Goal: Information Seeking & Learning: Check status

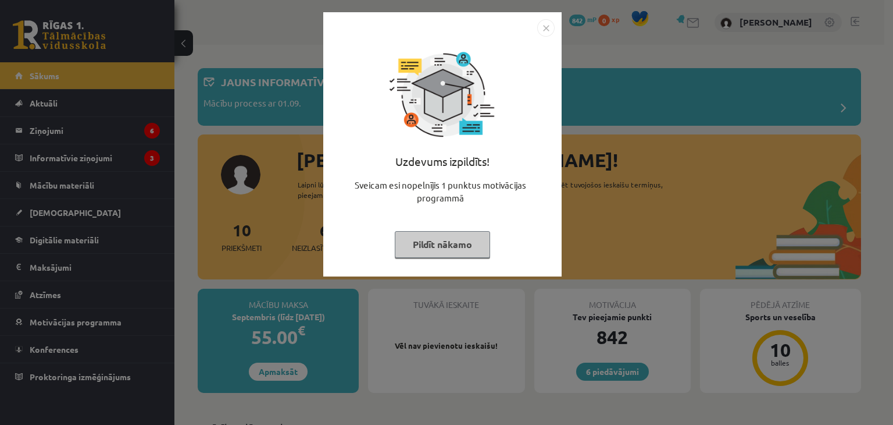
click at [543, 32] on img "Close" at bounding box center [545, 27] width 17 height 17
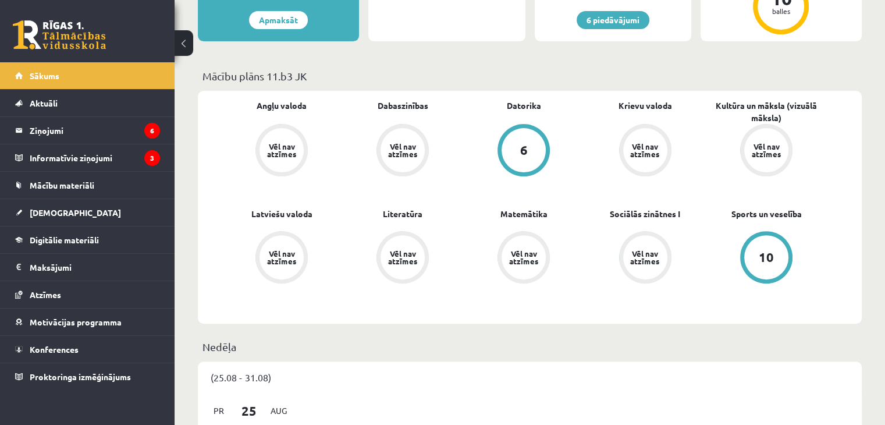
scroll to position [137, 0]
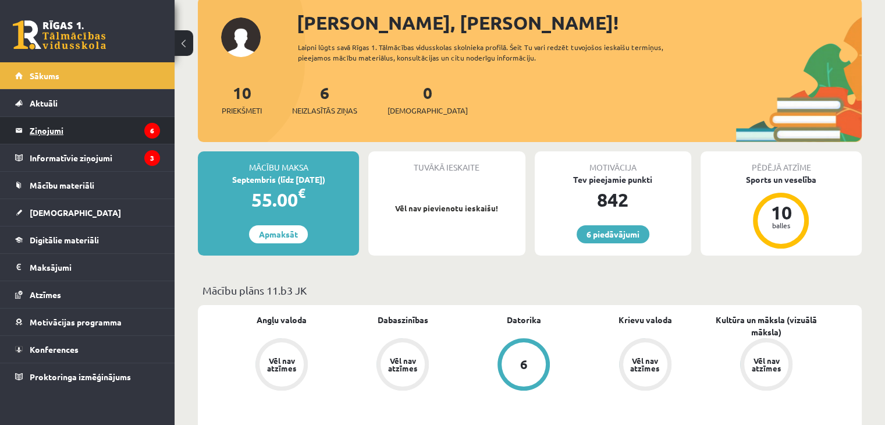
click at [114, 127] on legend "Ziņojumi 6" at bounding box center [95, 130] width 130 height 27
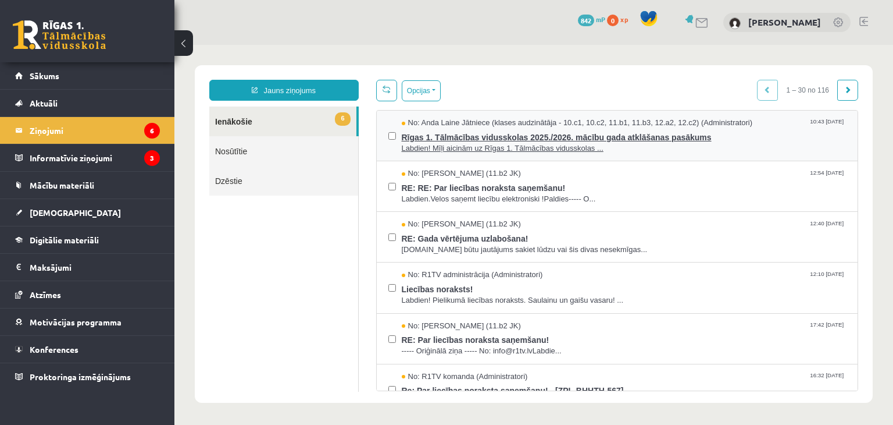
click at [441, 134] on span "Rīgas 1. Tālmācības vidusskolas 2025./2026. mācību gada atklāšanas pasākums" at bounding box center [624, 136] width 445 height 15
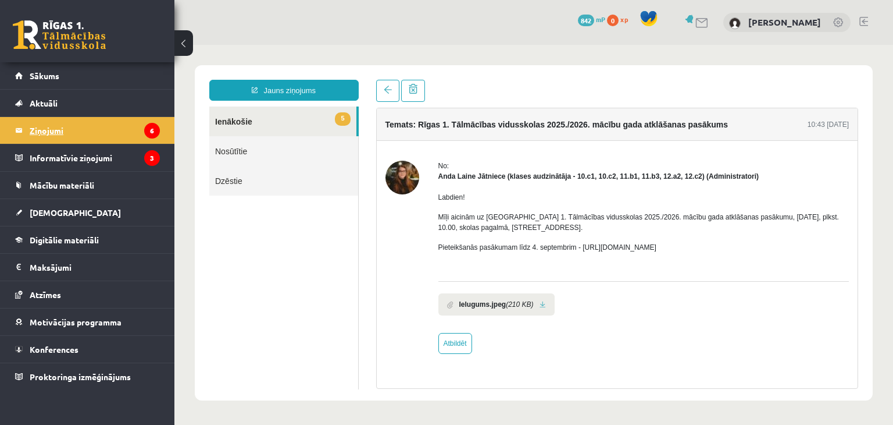
click at [111, 140] on legend "Ziņojumi 6" at bounding box center [95, 130] width 130 height 27
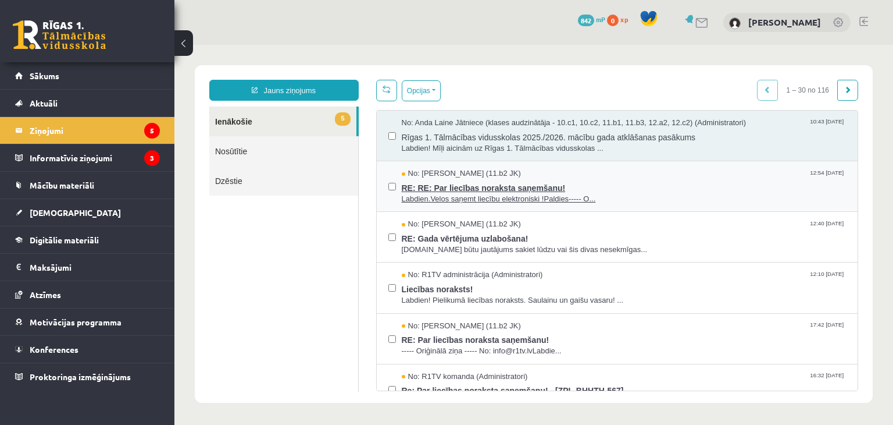
click at [535, 199] on span "Labdien.Velos saņemt liecību elektroniski !Paldies----- O..." at bounding box center [624, 199] width 445 height 11
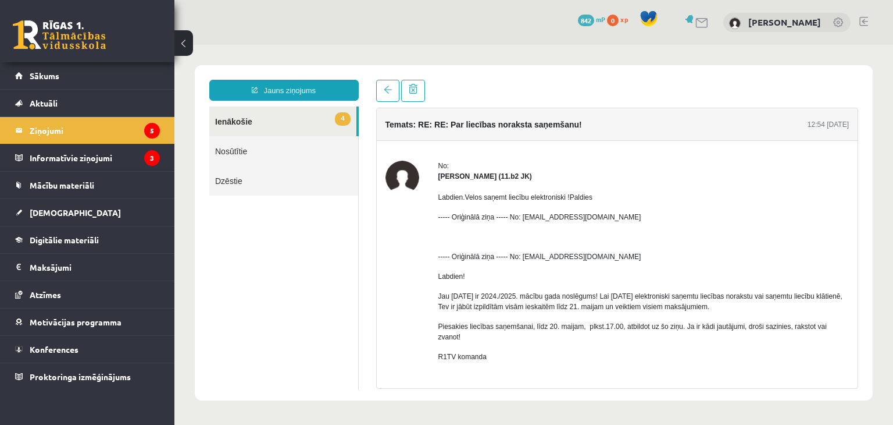
scroll to position [32, 0]
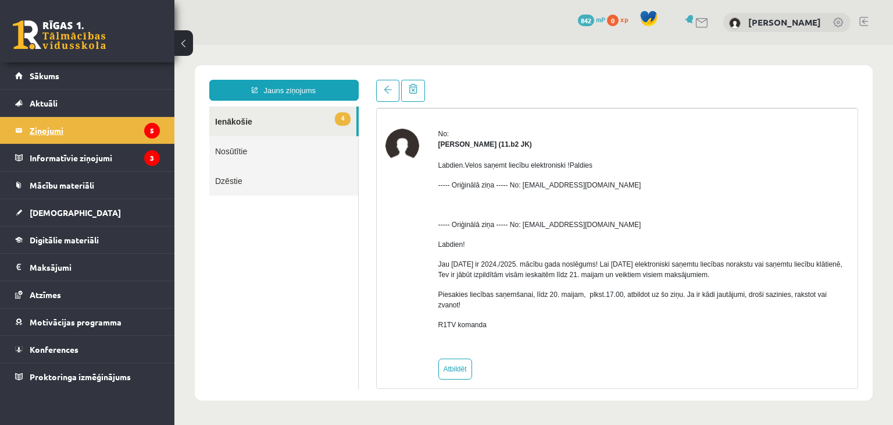
click at [138, 120] on legend "Ziņojumi 5" at bounding box center [95, 130] width 130 height 27
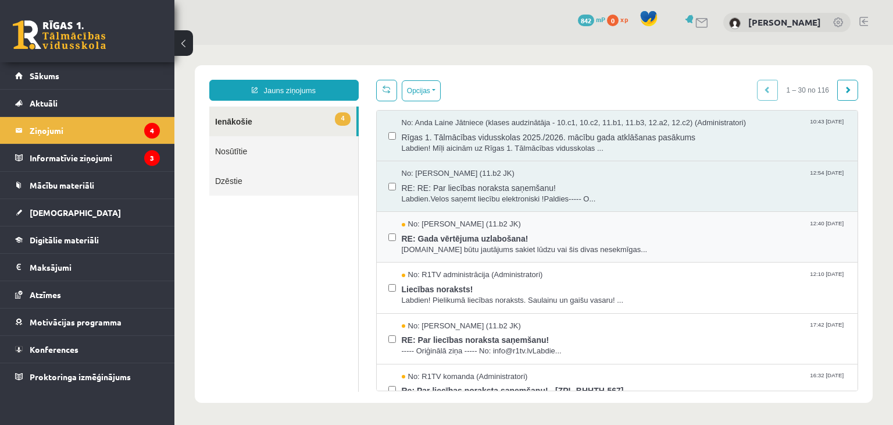
scroll to position [0, 0]
click at [439, 251] on span "Labdien.Man būtu jautājums sakiet lūdzu vai šis divas nesekmīgas..." at bounding box center [624, 249] width 445 height 11
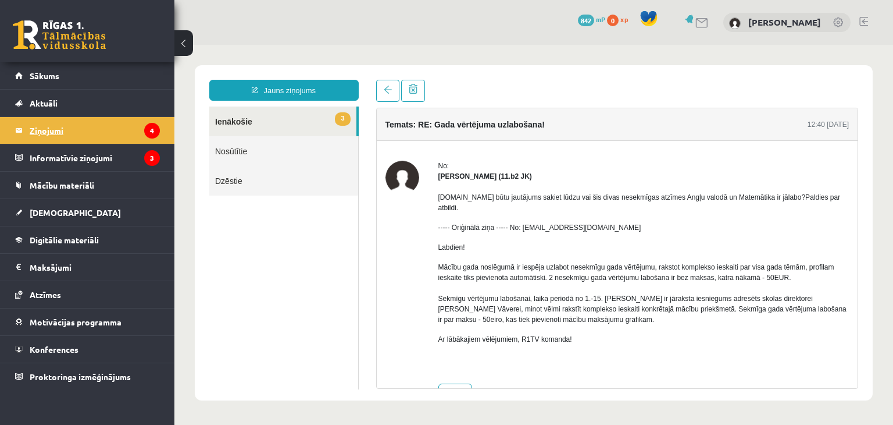
click at [134, 138] on legend "Ziņojumi 4" at bounding box center [95, 130] width 130 height 27
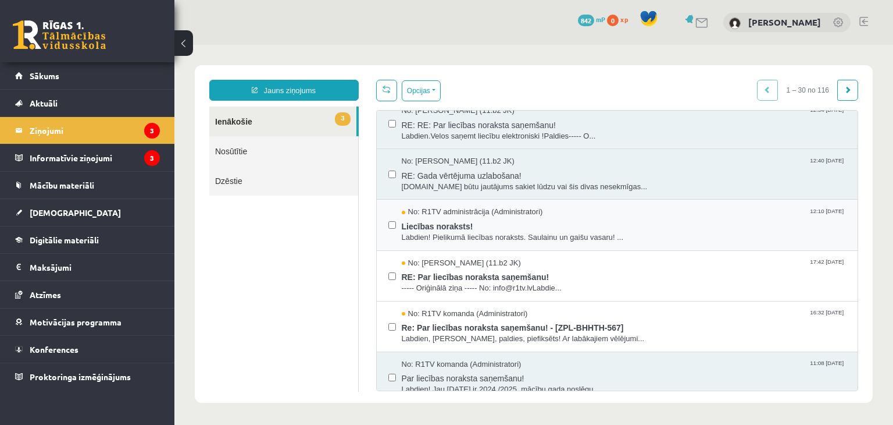
scroll to position [67, 0]
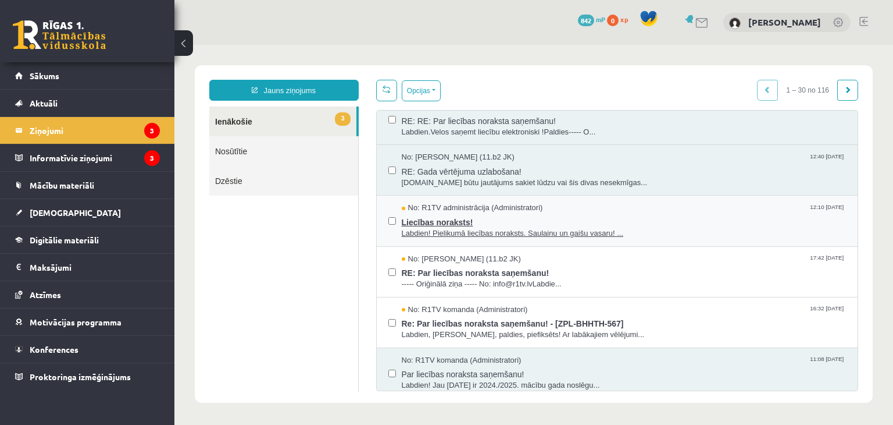
click at [550, 215] on span "Liecības noraksts!" at bounding box center [624, 220] width 445 height 15
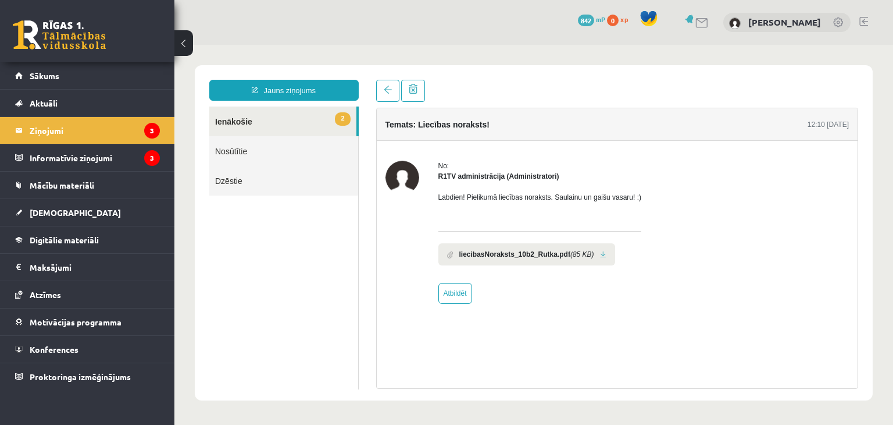
scroll to position [0, 0]
click at [600, 257] on link at bounding box center [603, 255] width 6 height 8
click at [155, 140] on legend "Ziņojumi 3" at bounding box center [95, 130] width 130 height 27
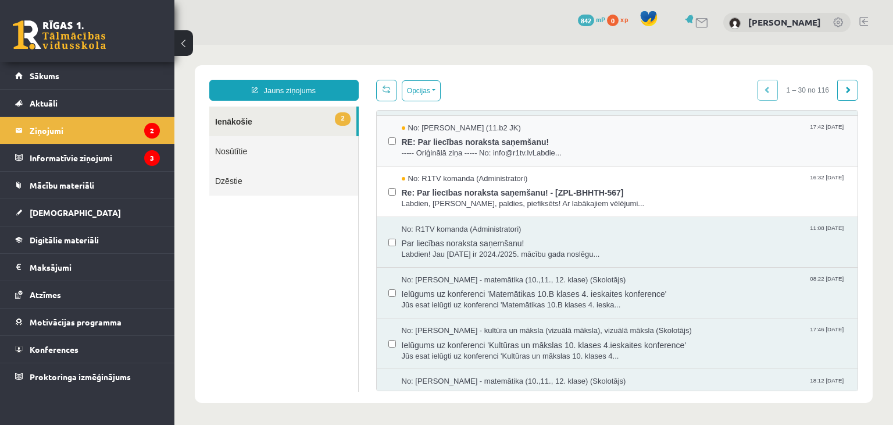
click at [515, 159] on div "No: Maija Lielmeža (11.b2 JK) 17:42 29/05/2025 RE: Par liecības noraksta saņemš…" at bounding box center [618, 141] width 482 height 51
click at [509, 145] on span "RE: Par liecības noraksta saņemšanu!" at bounding box center [624, 140] width 445 height 15
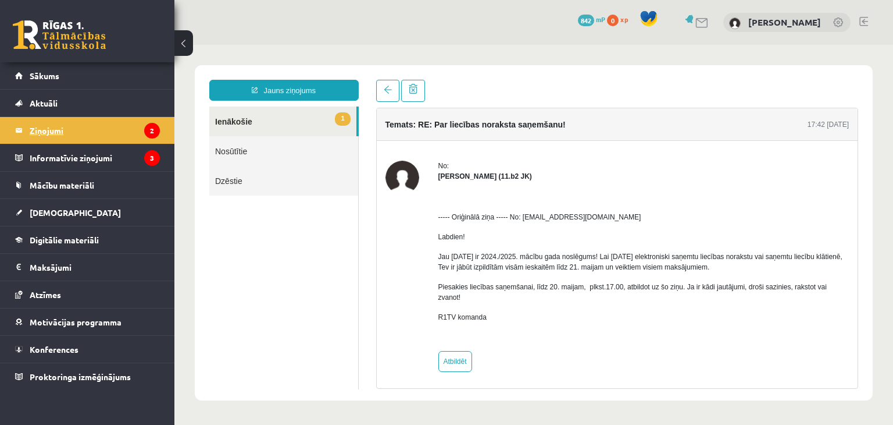
click at [126, 126] on legend "Ziņojumi 2" at bounding box center [95, 130] width 130 height 27
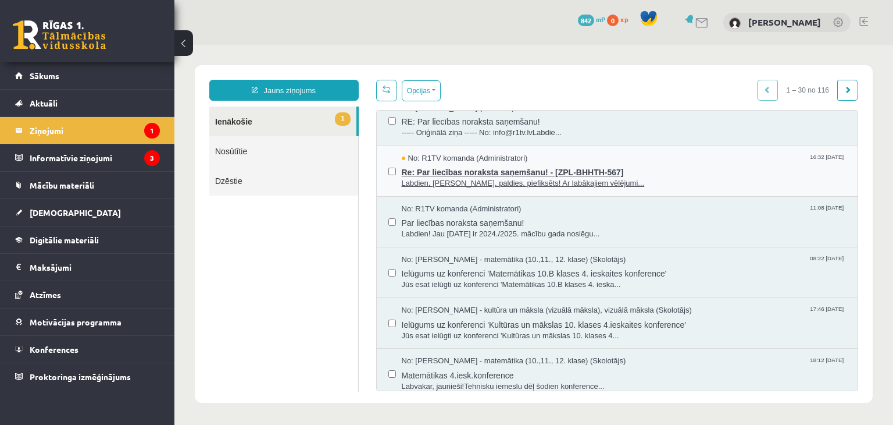
click at [553, 178] on span "Labdien, Rūta, paldies, piefiksēts! Ar labākajiem vēlējumi..." at bounding box center [624, 183] width 445 height 11
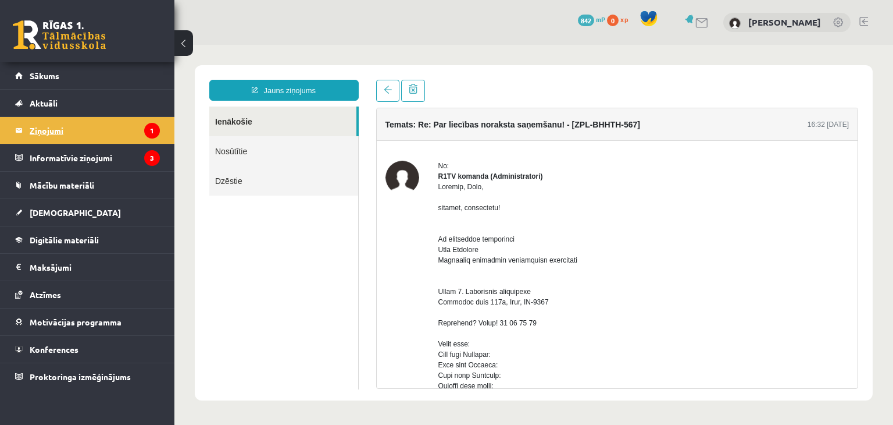
click at [67, 133] on legend "Ziņojumi 1" at bounding box center [95, 130] width 130 height 27
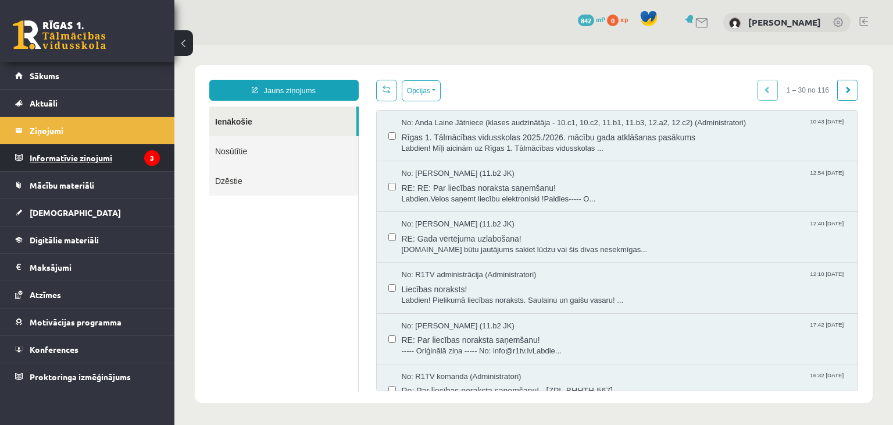
click at [67, 162] on legend "Informatīvie ziņojumi 3" at bounding box center [95, 157] width 130 height 27
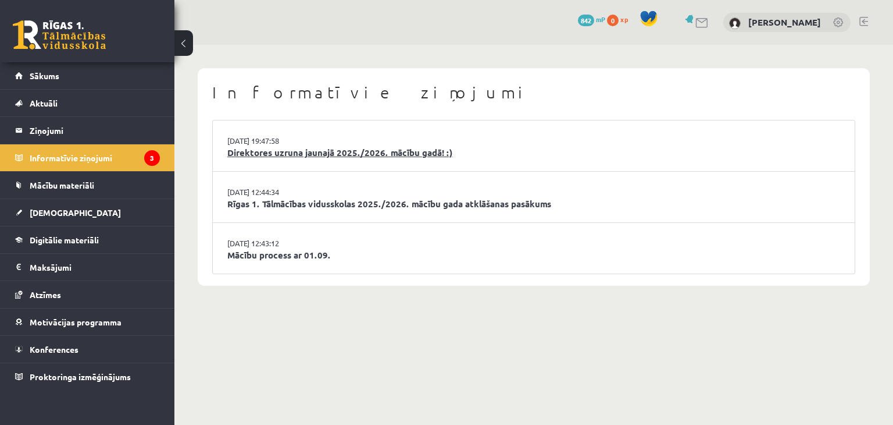
click at [351, 149] on link "Direktores uzruna jaunajā 2025./2026. mācību gadā! :)" at bounding box center [533, 152] width 613 height 13
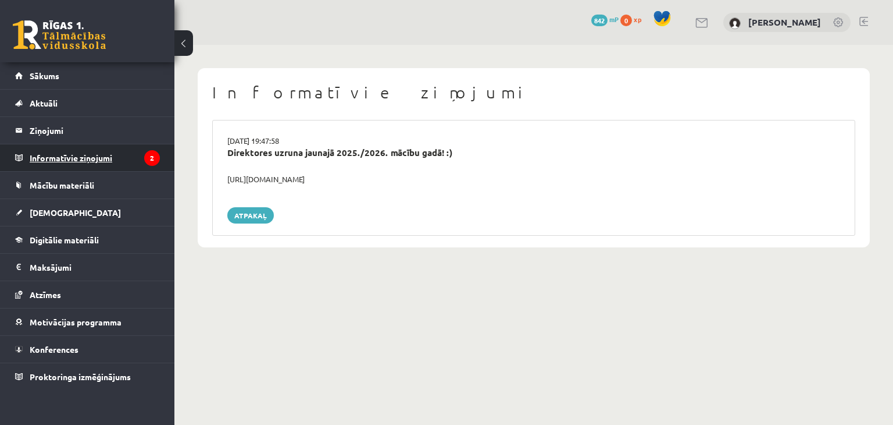
click at [151, 163] on icon "2" at bounding box center [152, 158] width 16 height 16
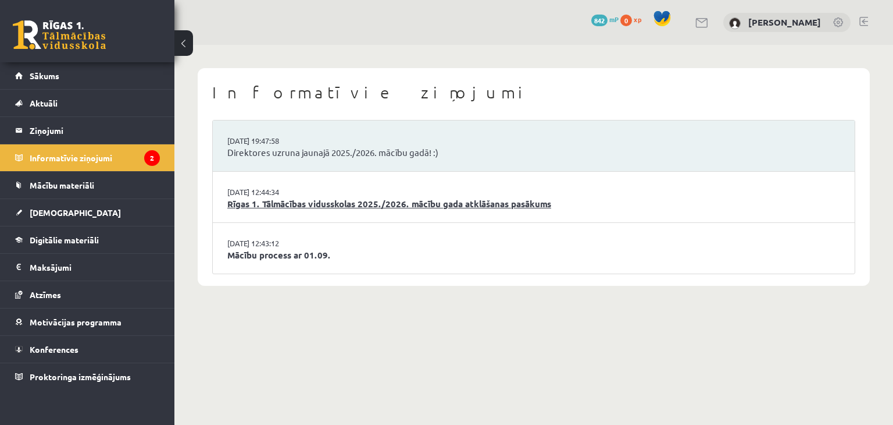
click at [289, 208] on link "Rīgas 1. Tālmācības vidusskolas 2025./2026. mācību gada atklāšanas pasākums" at bounding box center [533, 203] width 613 height 13
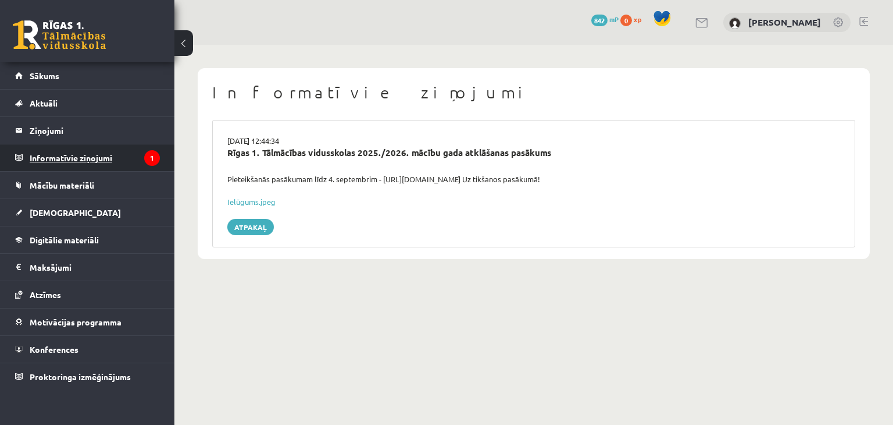
click at [130, 147] on legend "Informatīvie ziņojumi 1" at bounding box center [95, 157] width 130 height 27
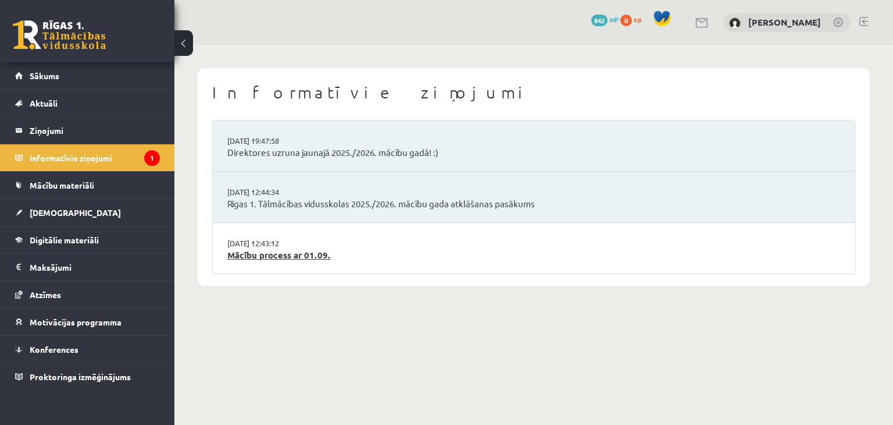
click at [248, 252] on link "Mācību process ar 01.09." at bounding box center [533, 254] width 613 height 13
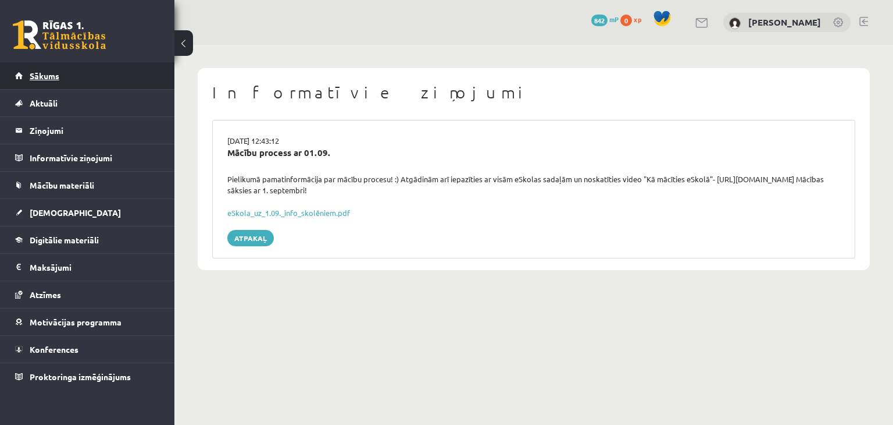
click at [112, 77] on link "Sākums" at bounding box center [87, 75] width 145 height 27
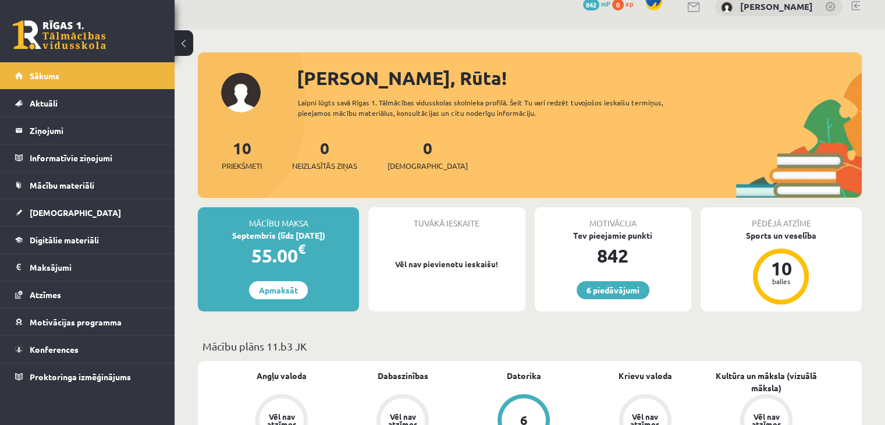
scroll to position [26, 0]
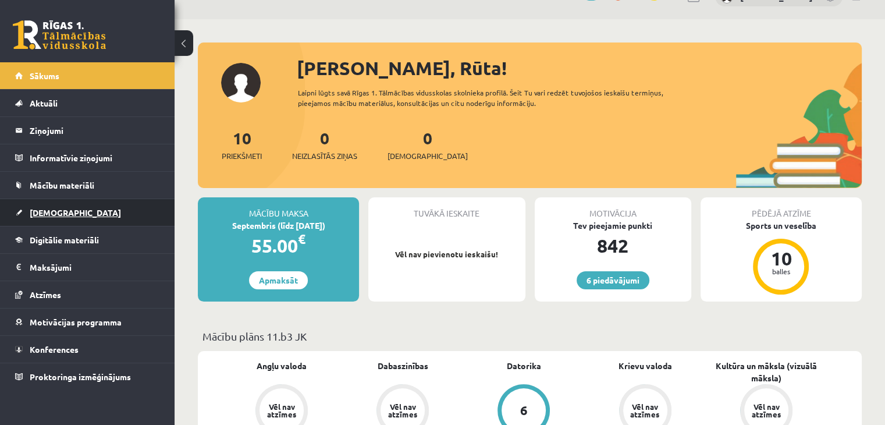
click at [100, 215] on link "[DEMOGRAPHIC_DATA]" at bounding box center [87, 212] width 145 height 27
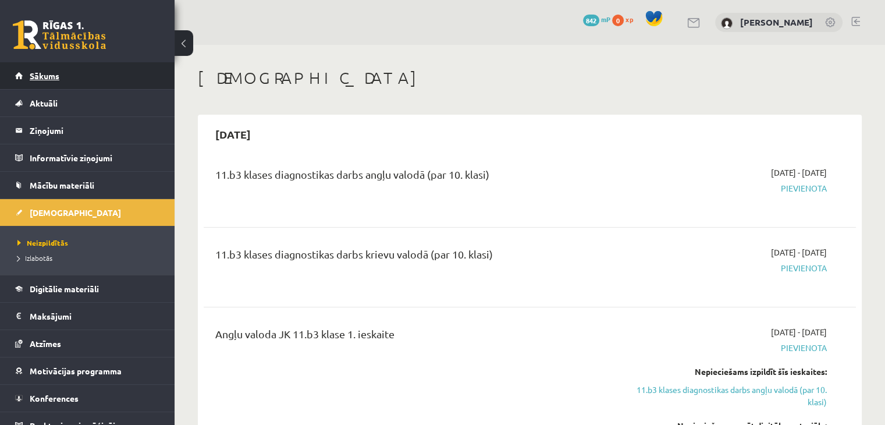
click at [123, 67] on link "Sākums" at bounding box center [87, 75] width 145 height 27
